Goal: Task Accomplishment & Management: Complete application form

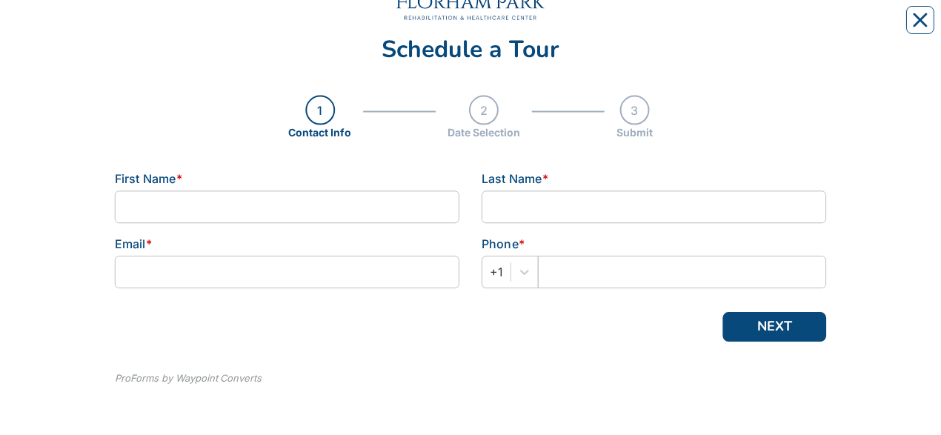
scroll to position [90, 0]
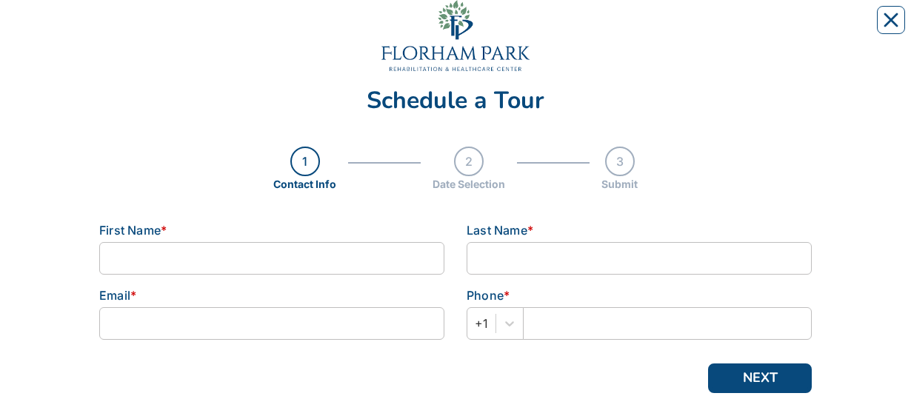
scroll to position [41, 0]
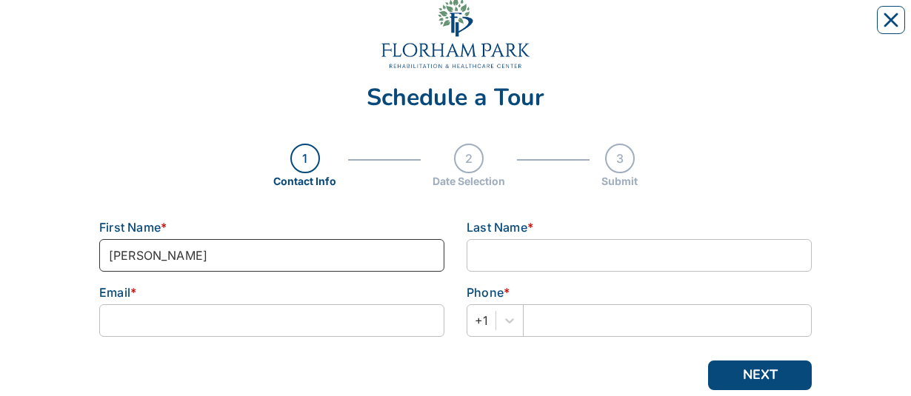
type input "[PERSON_NAME]"
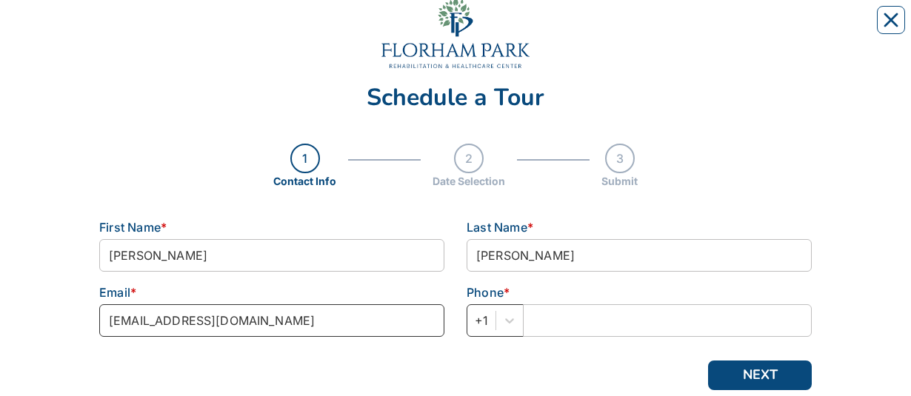
type input "[EMAIL_ADDRESS][DOMAIN_NAME]"
click at [494, 315] on div "+1" at bounding box center [495, 320] width 57 height 33
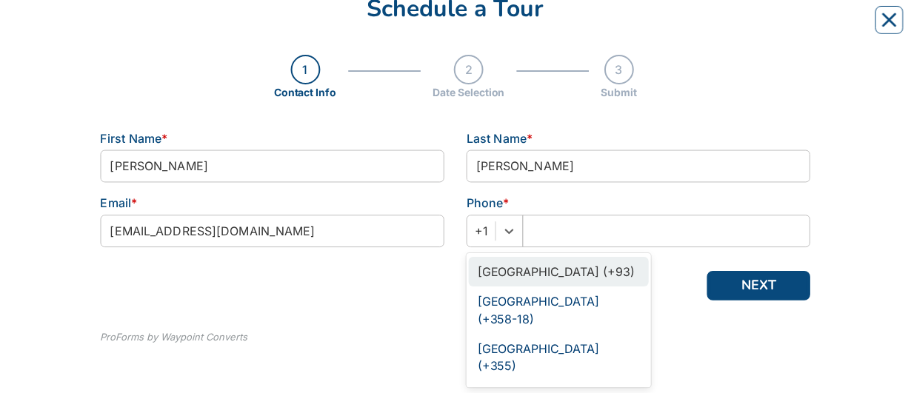
scroll to position [131, 0]
click at [520, 233] on div at bounding box center [509, 231] width 27 height 27
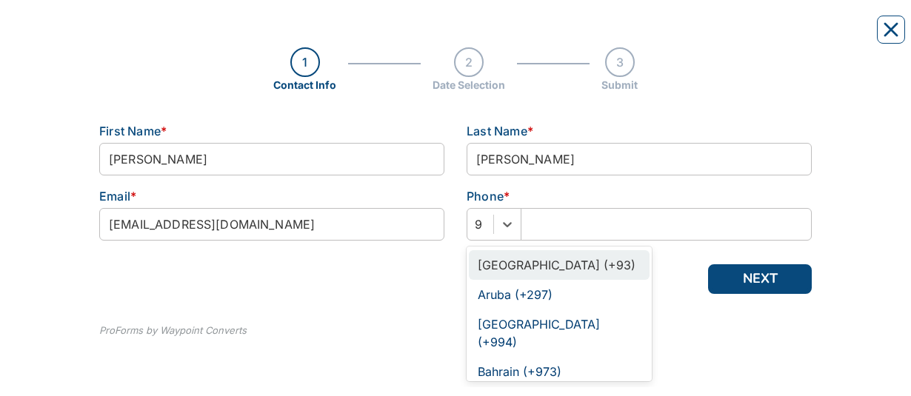
scroll to position [149, 0]
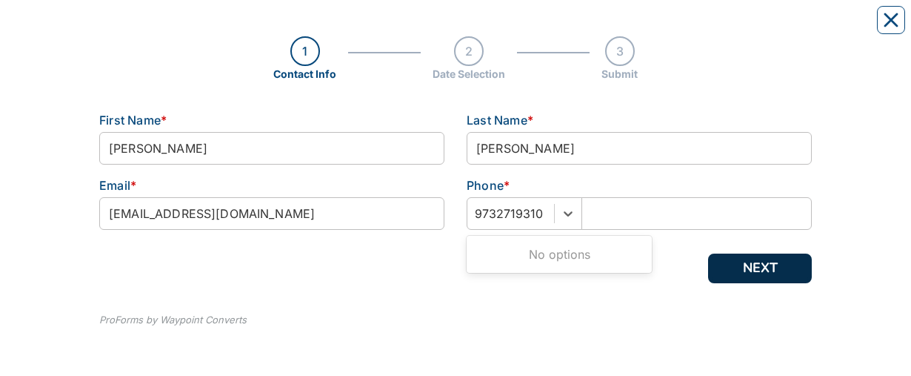
type input "9732719310"
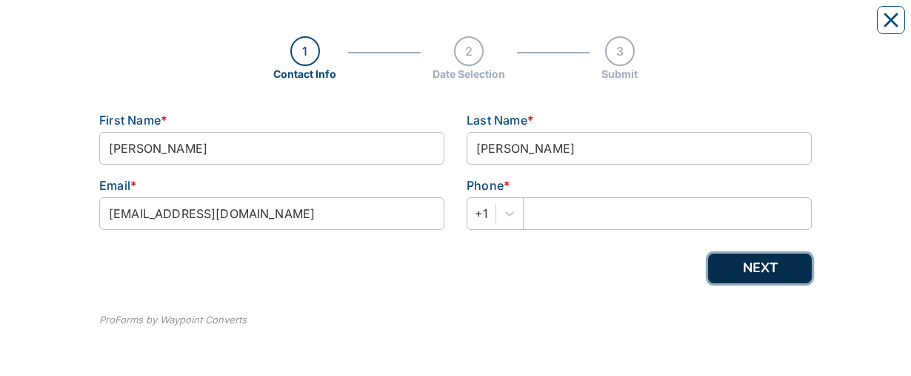
click at [768, 266] on button "NEXT" at bounding box center [760, 268] width 104 height 30
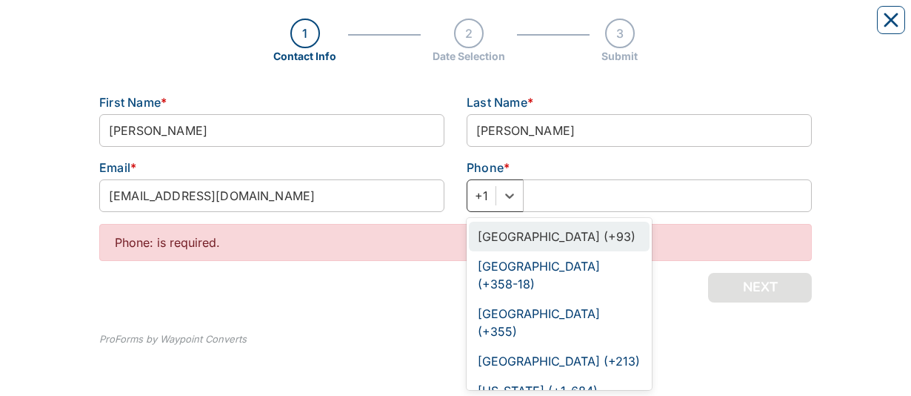
click at [491, 216] on div "Phone * option [GEOGRAPHIC_DATA] (+93) focused, 1 of 245. 245 results available…" at bounding box center [639, 191] width 367 height 65
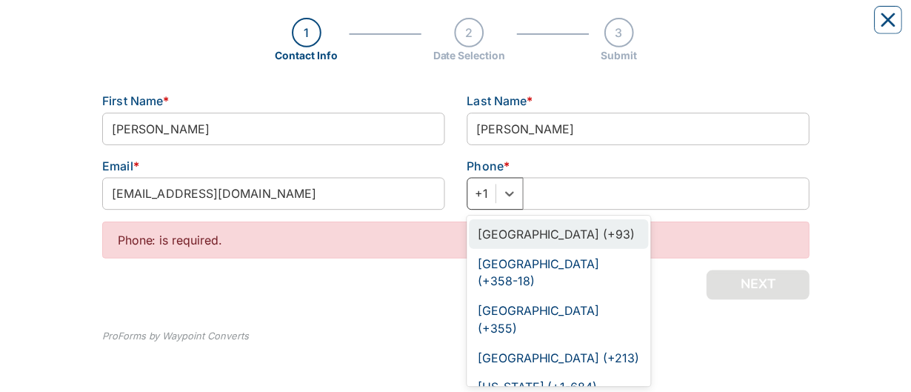
scroll to position [170, 0]
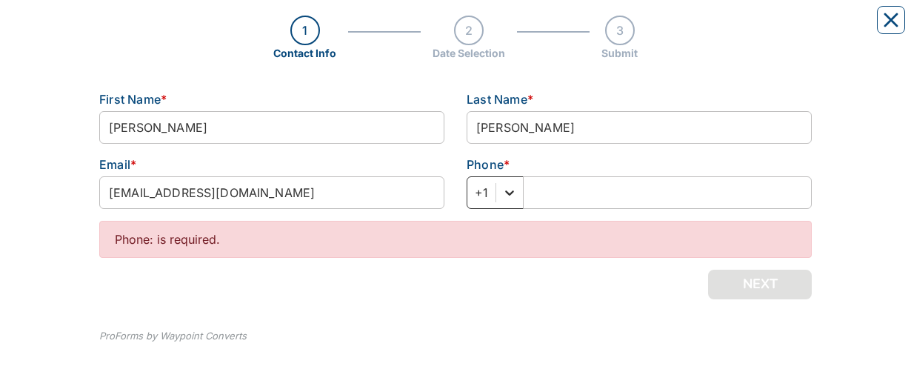
click at [516, 198] on icon at bounding box center [509, 192] width 15 height 15
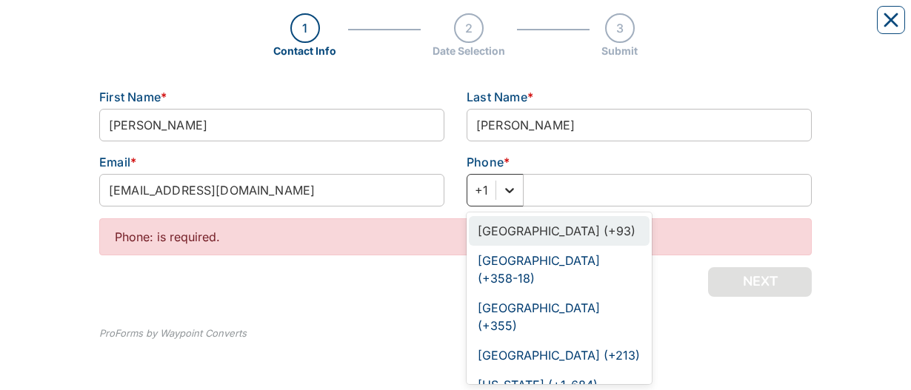
click at [509, 193] on icon at bounding box center [509, 190] width 15 height 15
click at [534, 191] on input "text" at bounding box center [667, 189] width 289 height 33
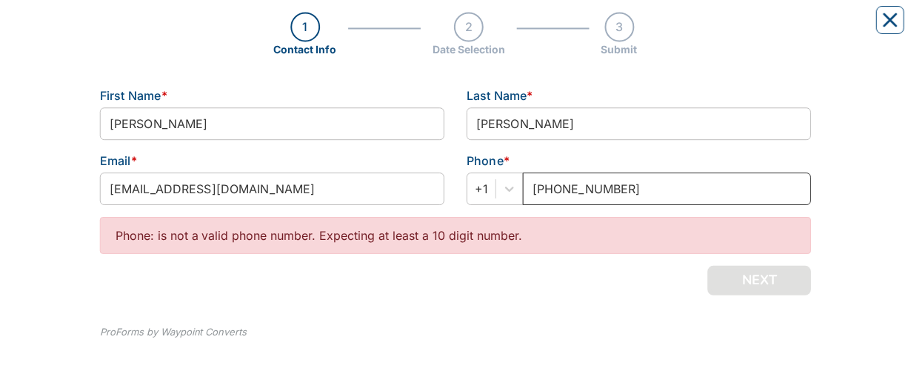
scroll to position [136, 0]
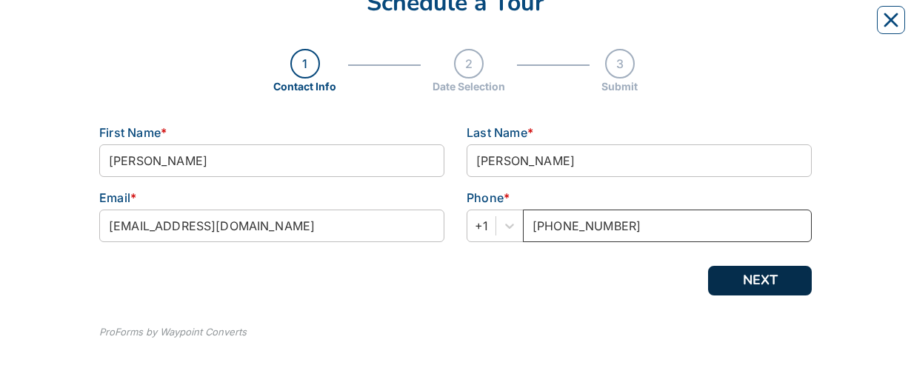
type input "[PHONE_NUMBER]"
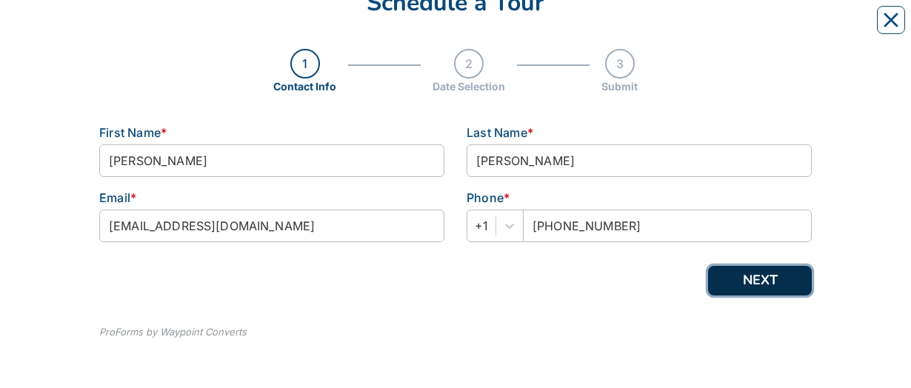
click at [761, 276] on button "NEXT" at bounding box center [760, 281] width 104 height 30
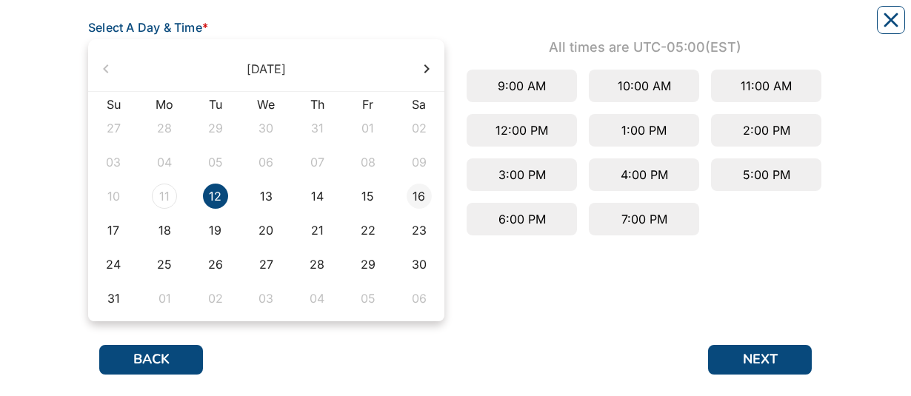
scroll to position [238, 0]
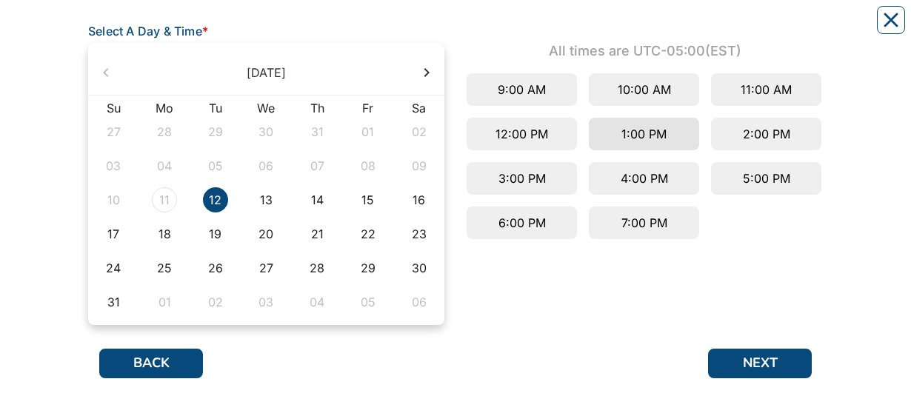
click at [650, 134] on div "1:00 PM" at bounding box center [644, 134] width 110 height 33
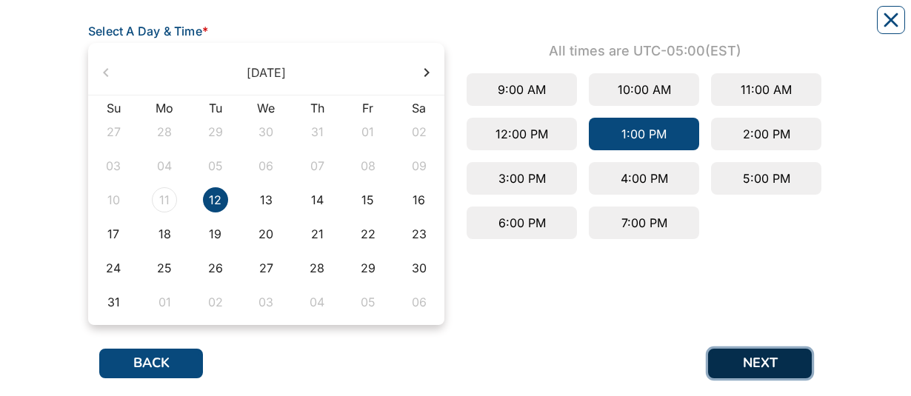
click at [746, 362] on button "NEXT" at bounding box center [760, 364] width 104 height 30
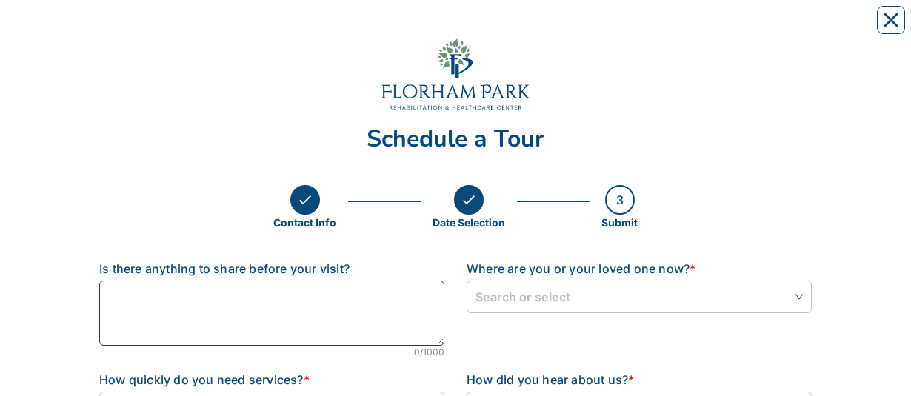
click at [179, 296] on textarea at bounding box center [271, 313] width 345 height 65
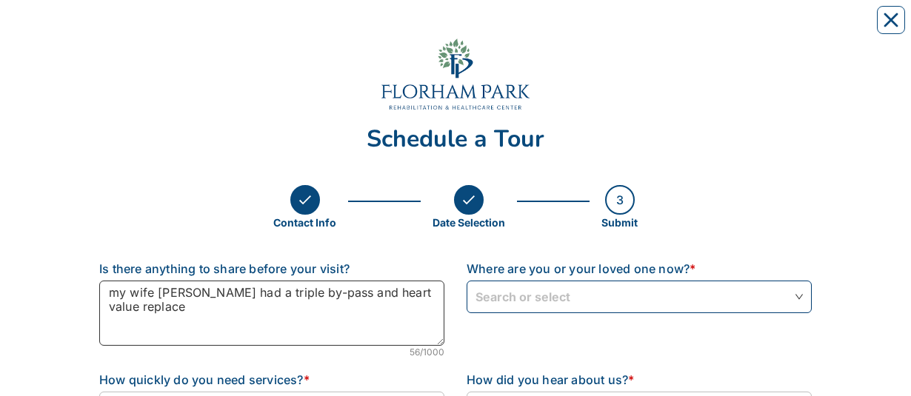
type textarea "my wife [PERSON_NAME] had a triple by-pass and heart value replace"
click at [495, 295] on input "search" at bounding box center [639, 296] width 327 height 30
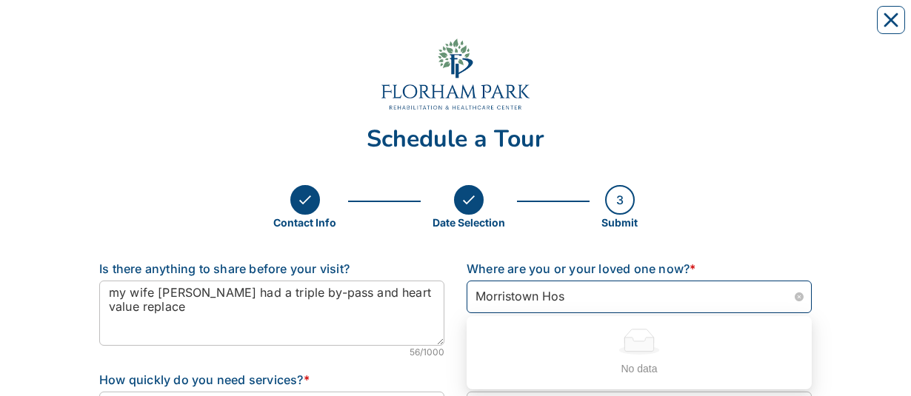
type input "Morristown Hosp"
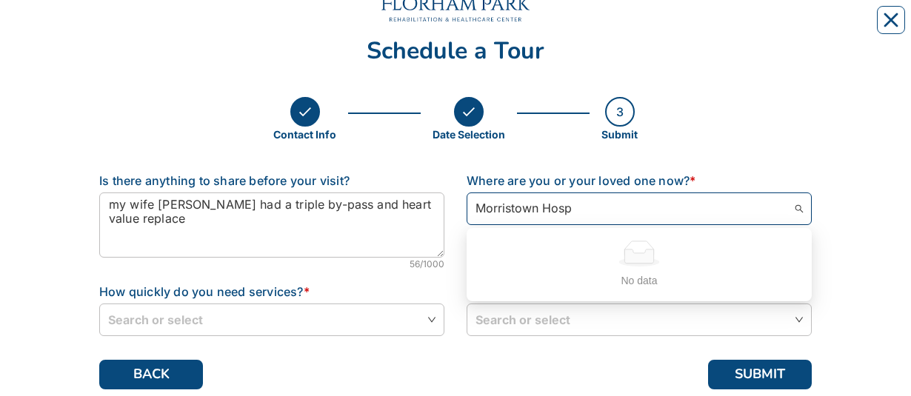
scroll to position [113, 0]
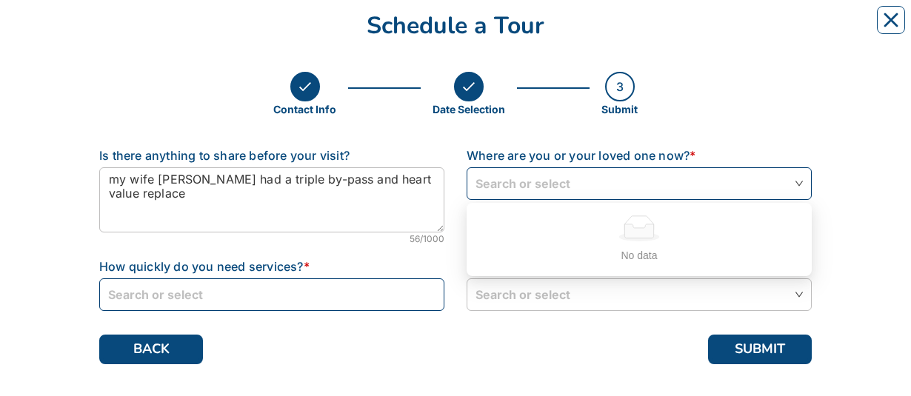
click at [139, 303] on input "search" at bounding box center [271, 294] width 327 height 30
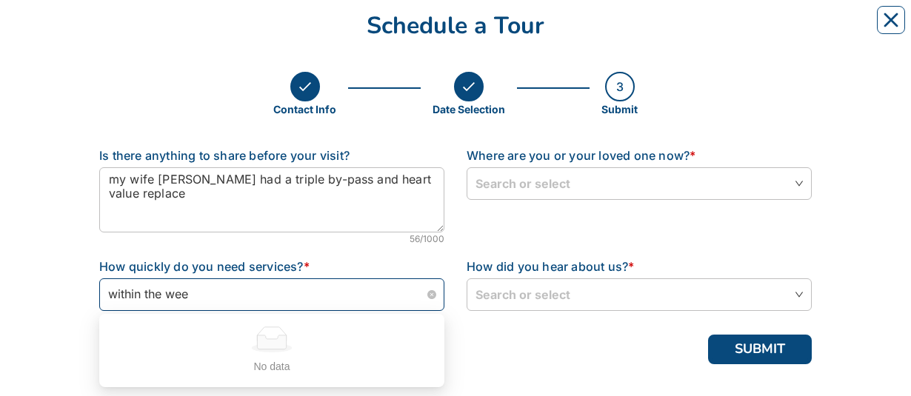
type input "within the week"
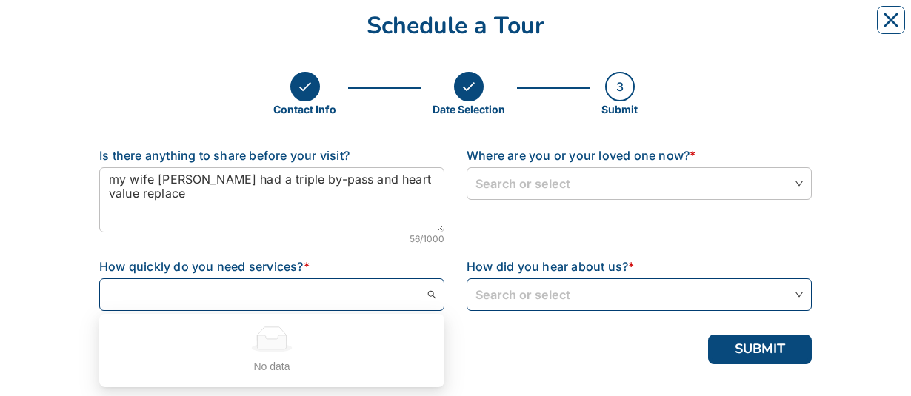
click at [511, 296] on input "search" at bounding box center [639, 294] width 327 height 30
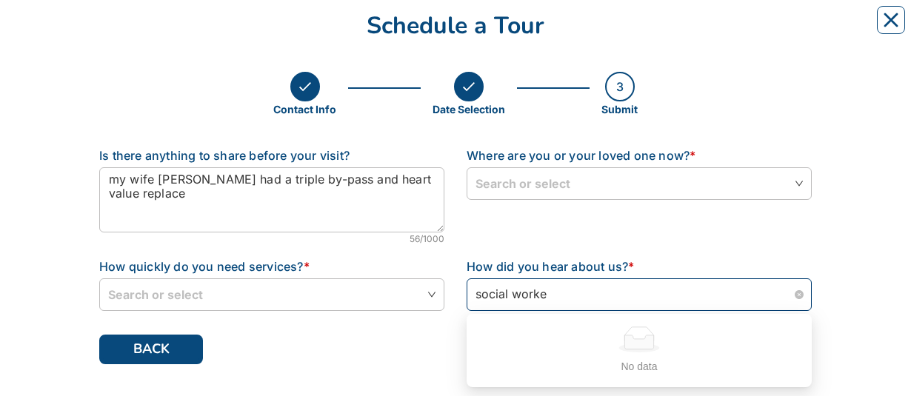
type input "social worker"
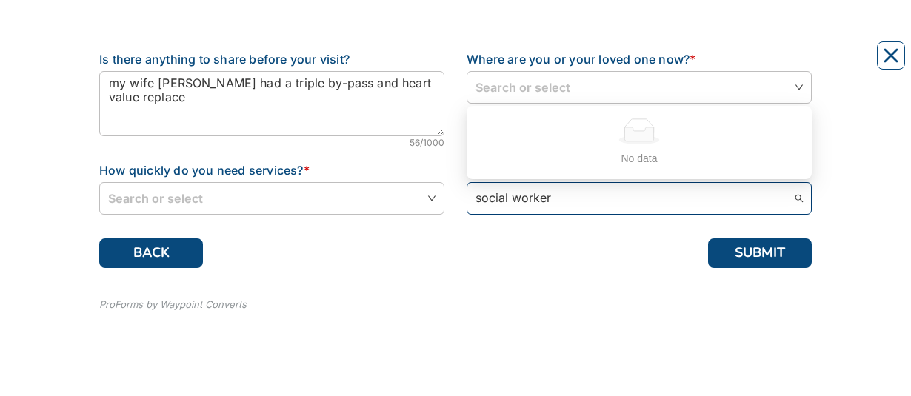
scroll to position [247, 0]
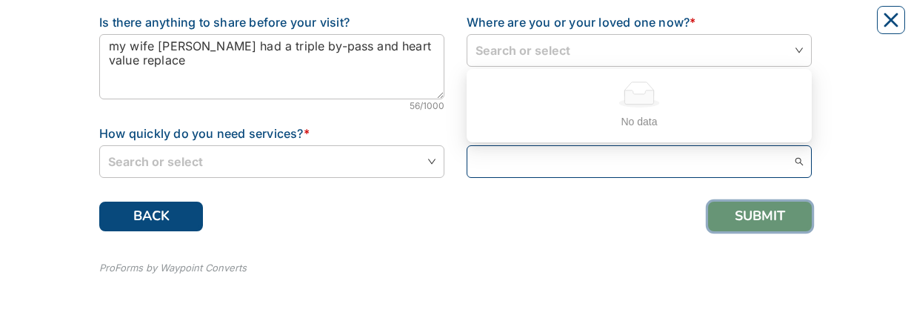
click at [727, 217] on button "SUBMIT" at bounding box center [760, 216] width 104 height 30
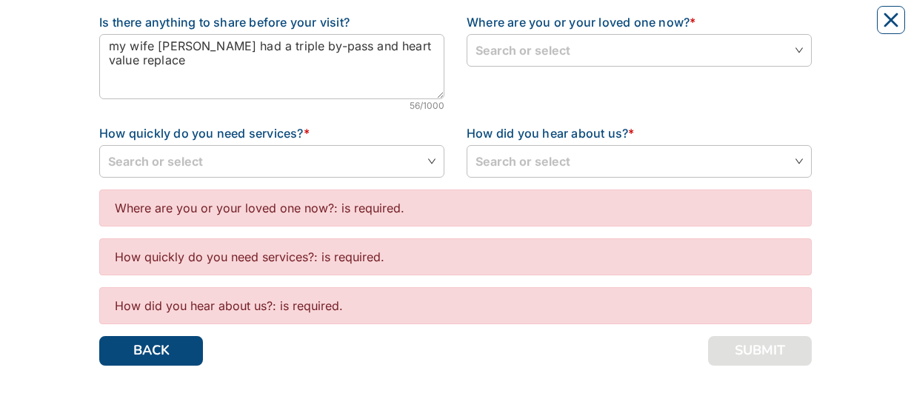
click at [470, 211] on div "Where are you or your loved one now?: is required." at bounding box center [455, 208] width 713 height 37
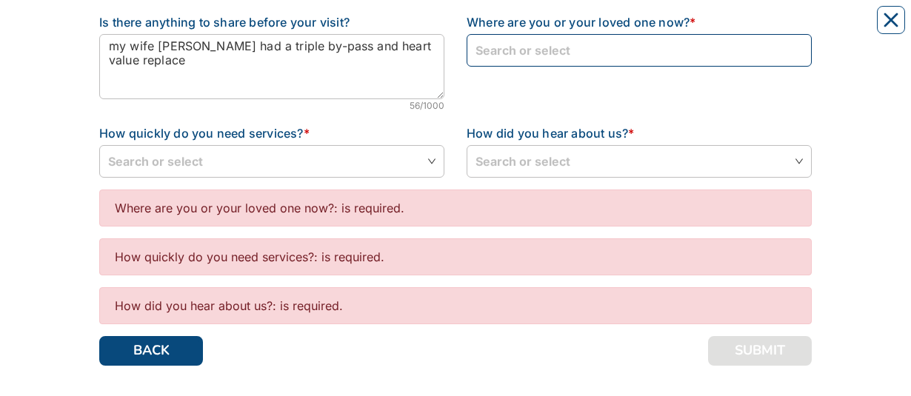
click at [492, 53] on input "search" at bounding box center [639, 50] width 327 height 30
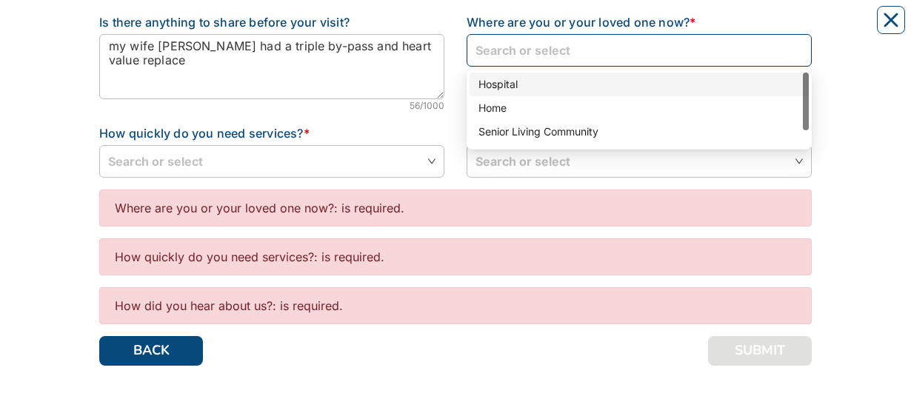
click at [505, 86] on div "Hospital" at bounding box center [638, 84] width 321 height 16
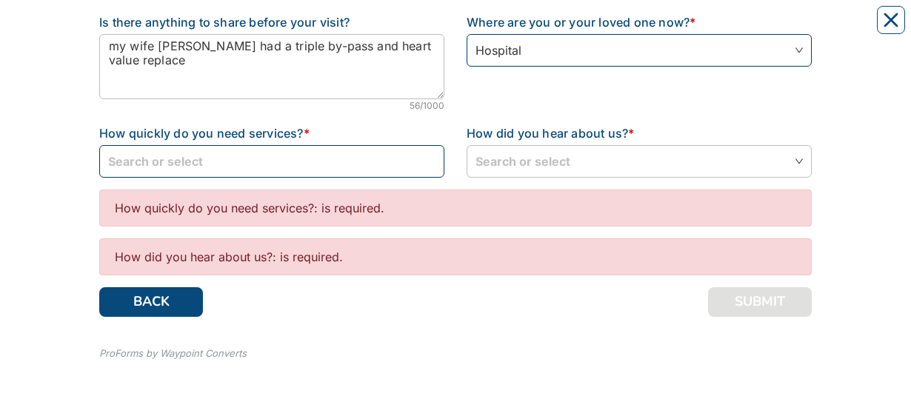
click at [225, 152] on input "search" at bounding box center [271, 161] width 327 height 30
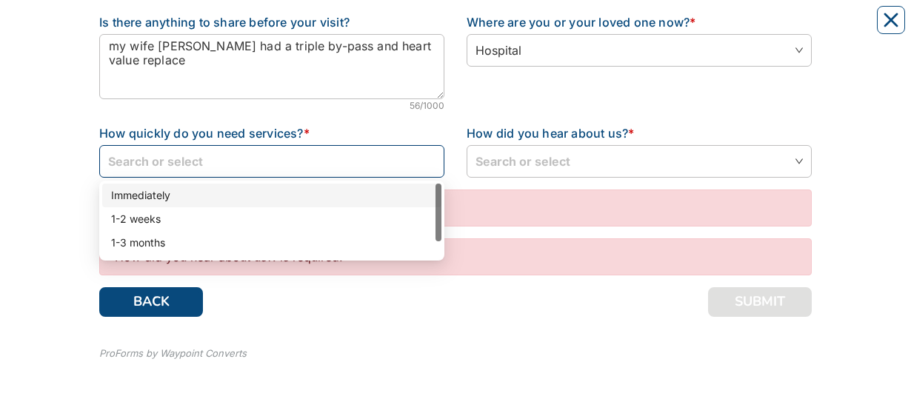
click at [160, 186] on div "Immediately" at bounding box center [271, 196] width 339 height 24
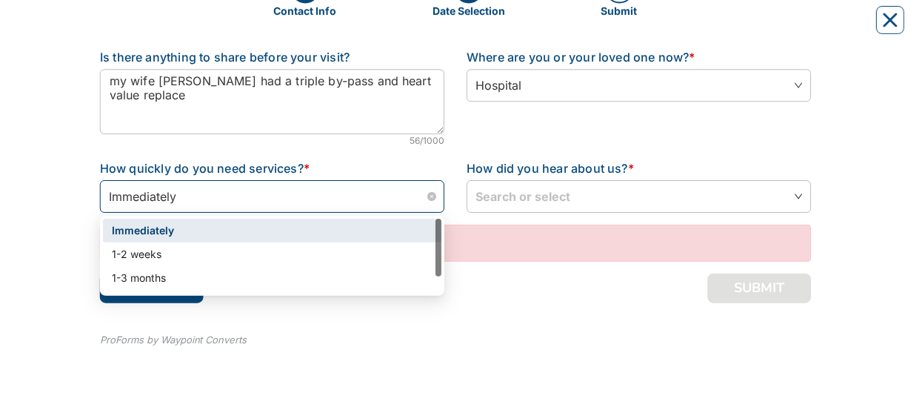
scroll to position [212, 0]
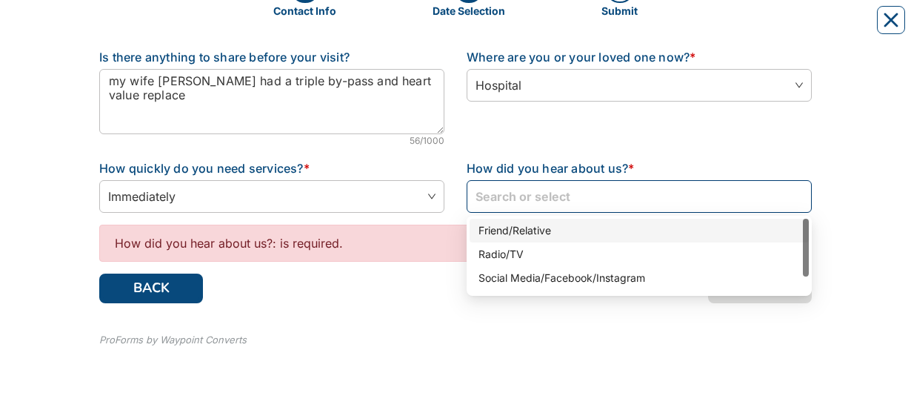
click at [510, 201] on input "search" at bounding box center [639, 196] width 327 height 30
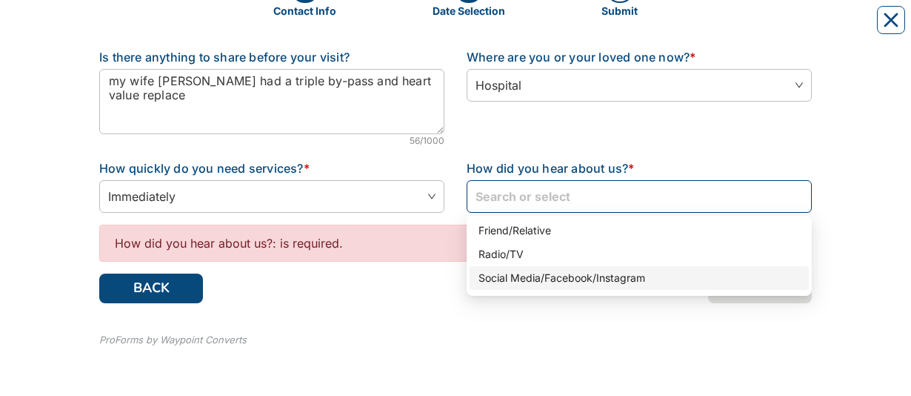
click at [498, 276] on div "Social Media/Facebook/Instagram" at bounding box center [638, 278] width 321 height 16
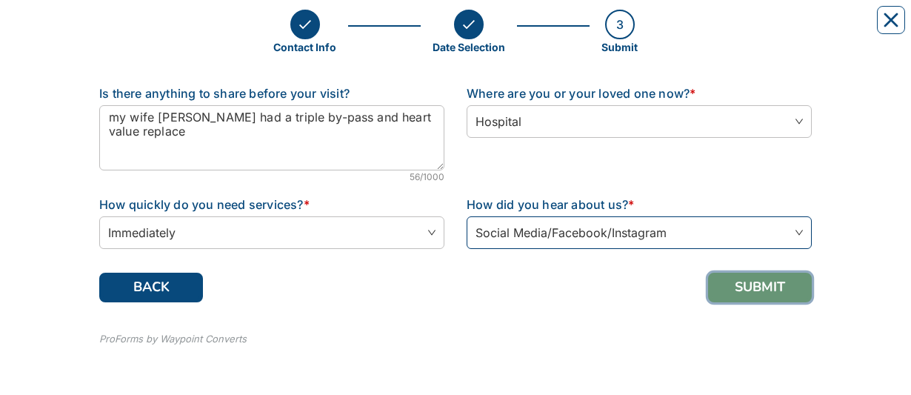
click at [768, 288] on button "SUBMIT" at bounding box center [760, 288] width 104 height 30
